Goal: Task Accomplishment & Management: Use online tool/utility

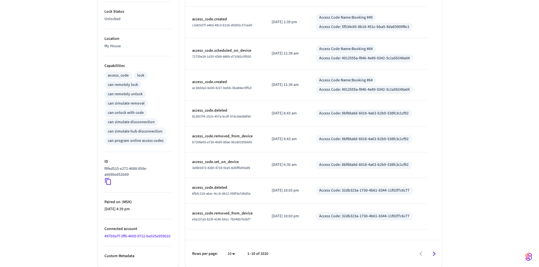
scroll to position [174, 0]
click at [107, 181] on icon at bounding box center [107, 181] width 7 height 7
click at [109, 183] on icon at bounding box center [107, 181] width 7 height 7
